Goal: Task Accomplishment & Management: Complete application form

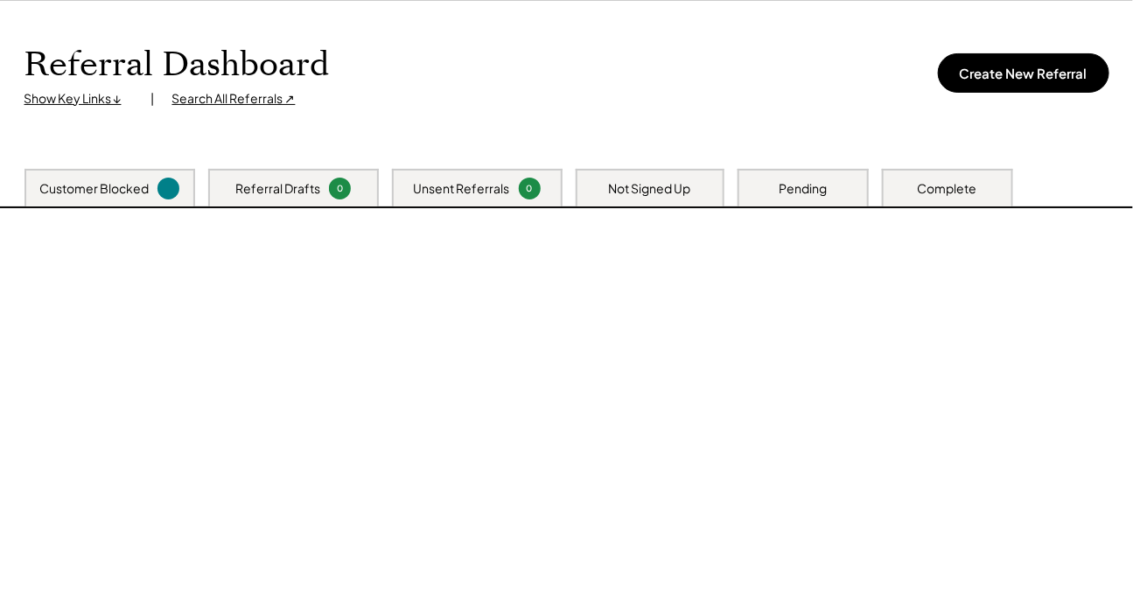
scroll to position [79, 0]
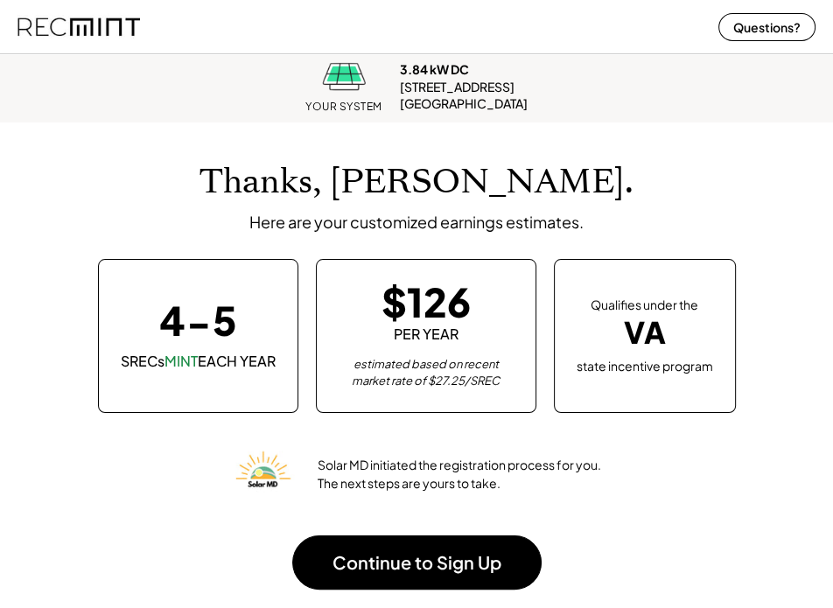
scroll to position [215, 788]
